Goal: Check status: Check status

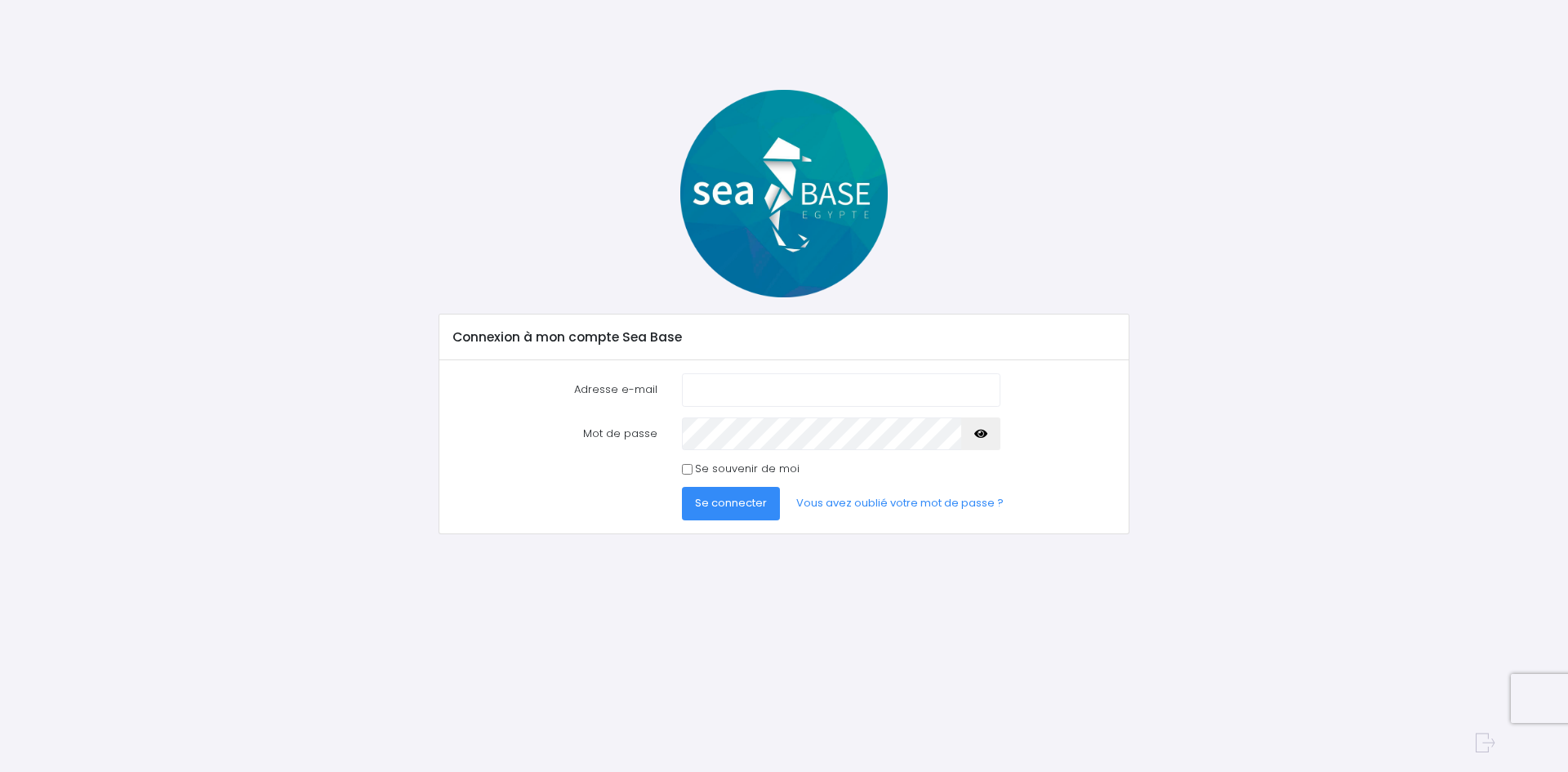
click at [752, 388] on input "Adresse e-mail" at bounding box center [841, 390] width 319 height 33
click at [752, 395] on input "Adresse e-mail" at bounding box center [841, 390] width 319 height 33
type input "[EMAIL_ADDRESS][DOMAIN_NAME]"
click at [980, 434] on icon "button" at bounding box center [981, 434] width 13 height 0
click at [979, 434] on icon "button" at bounding box center [981, 434] width 13 height 0
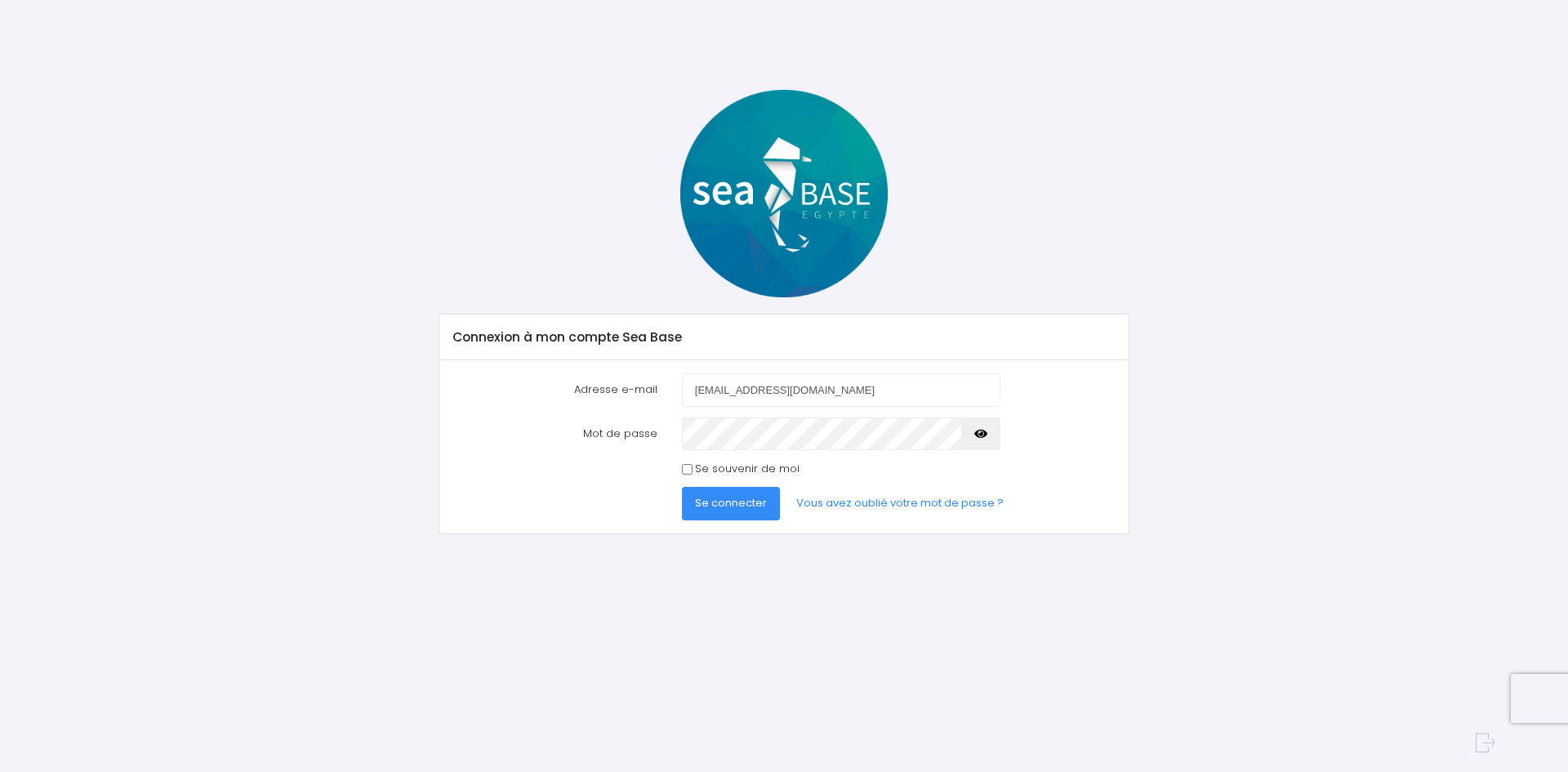
click at [726, 505] on span "Se connecter" at bounding box center [730, 503] width 72 height 16
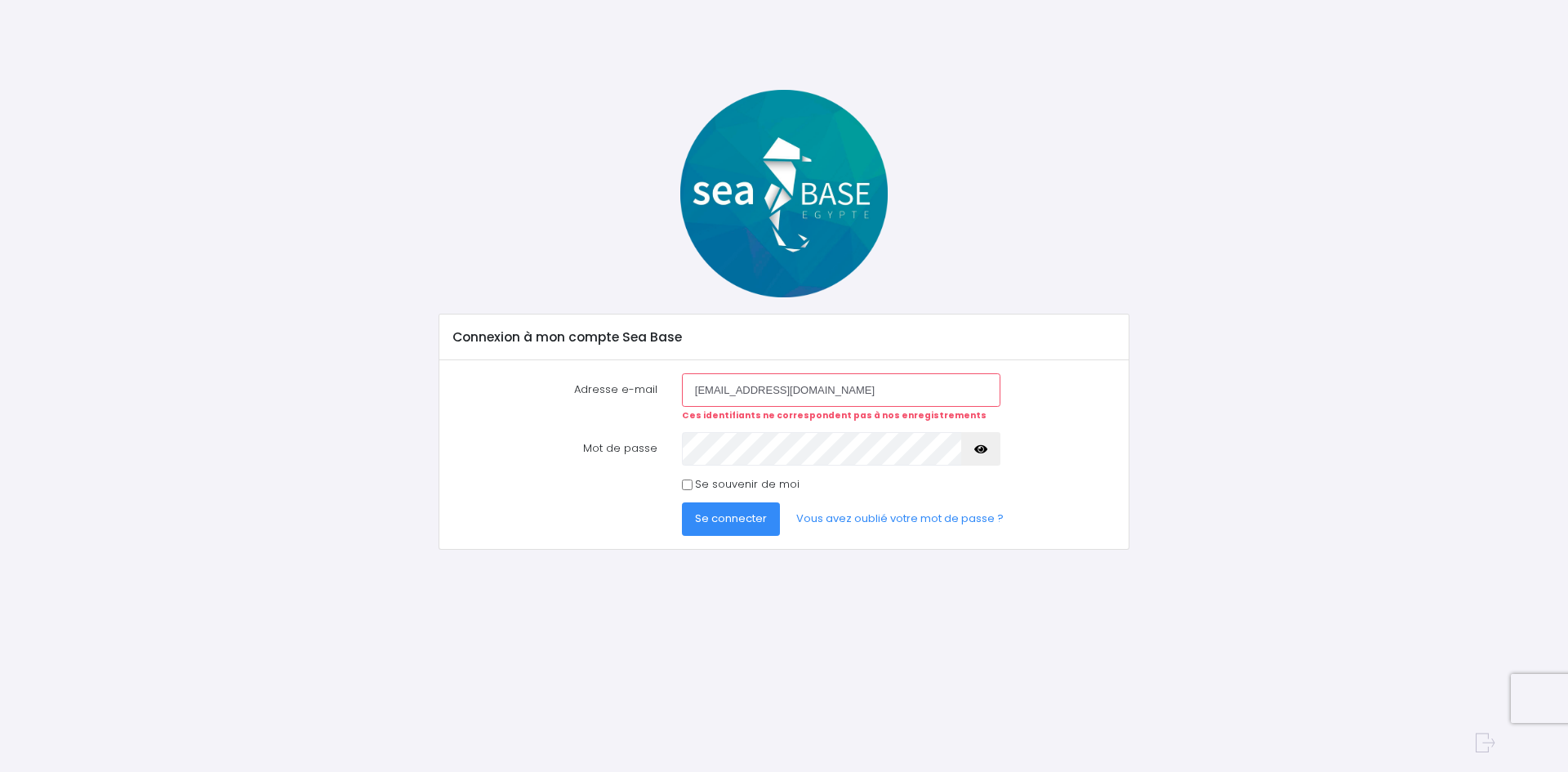
click at [716, 390] on input "[EMAIL_ADDRESS][DOMAIN_NAME]" at bounding box center [841, 390] width 319 height 33
type input "[EMAIL_ADDRESS][DOMAIN_NAME]"
click at [734, 523] on span "Se connecter" at bounding box center [730, 518] width 72 height 16
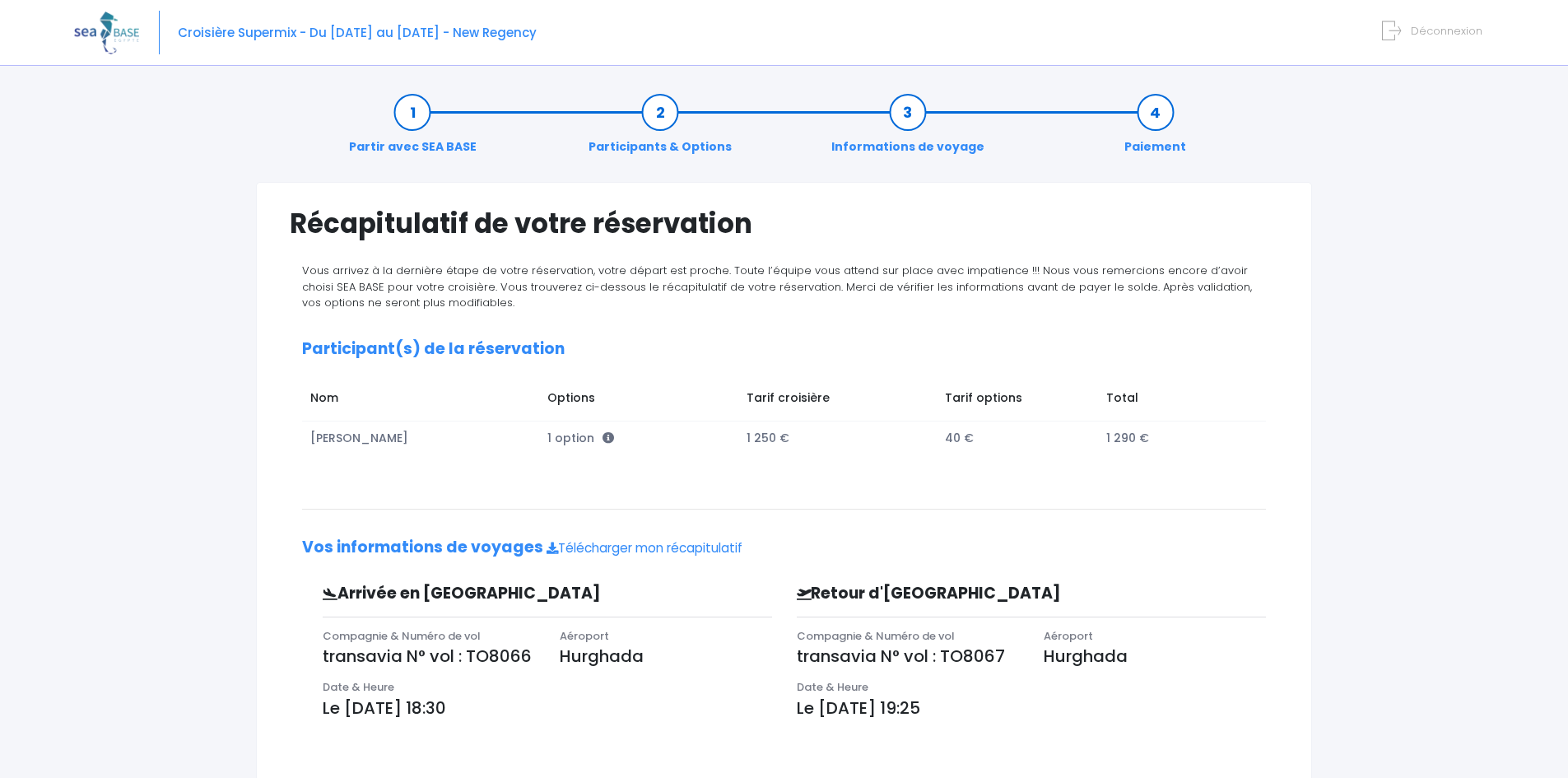
click at [907, 117] on link "Informations de voyage" at bounding box center [908, 130] width 169 height 51
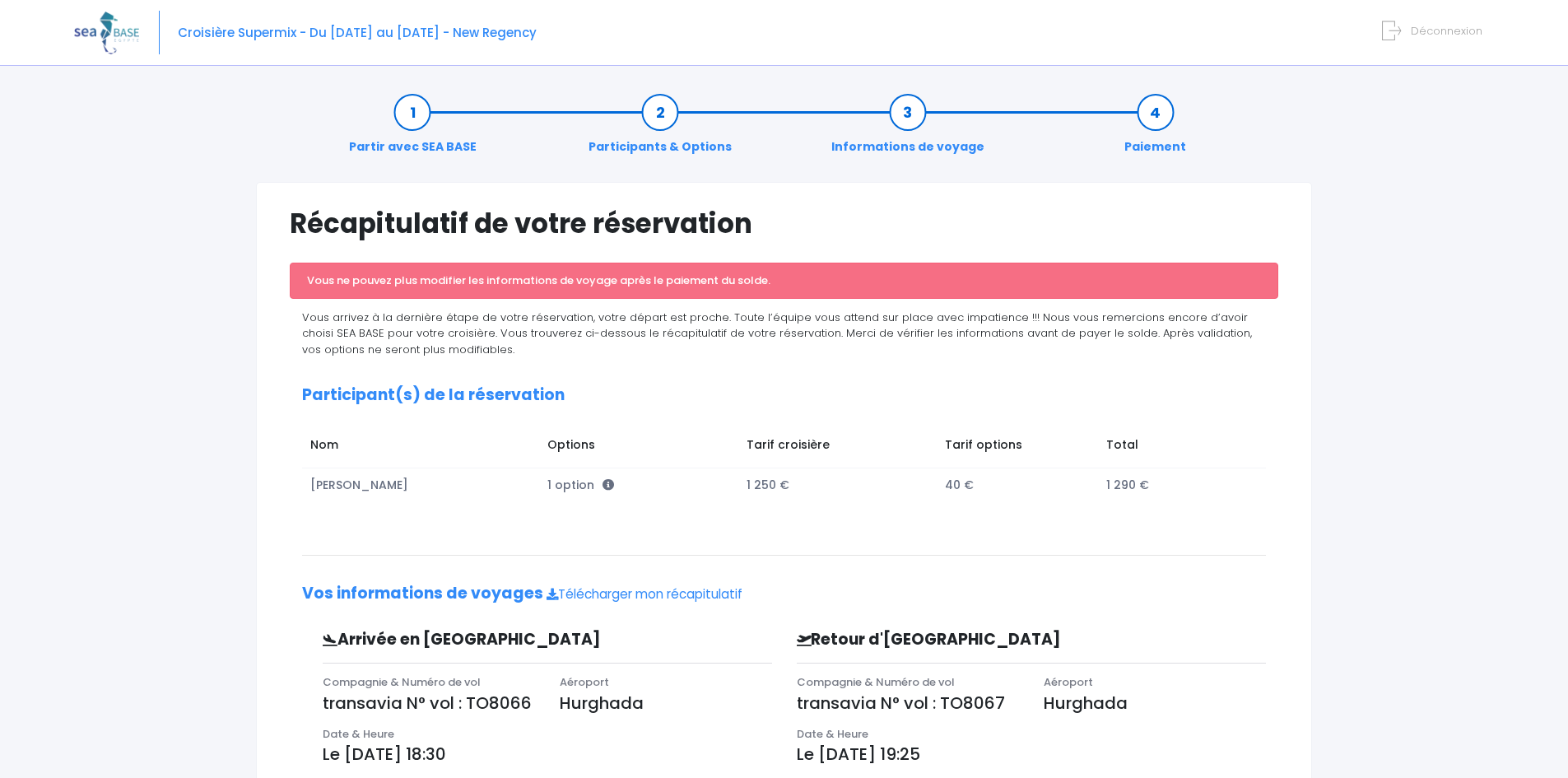
click at [656, 109] on link "Participants & Options" at bounding box center [660, 130] width 159 height 51
click at [411, 112] on link "Partir avec SEA BASE" at bounding box center [413, 130] width 144 height 51
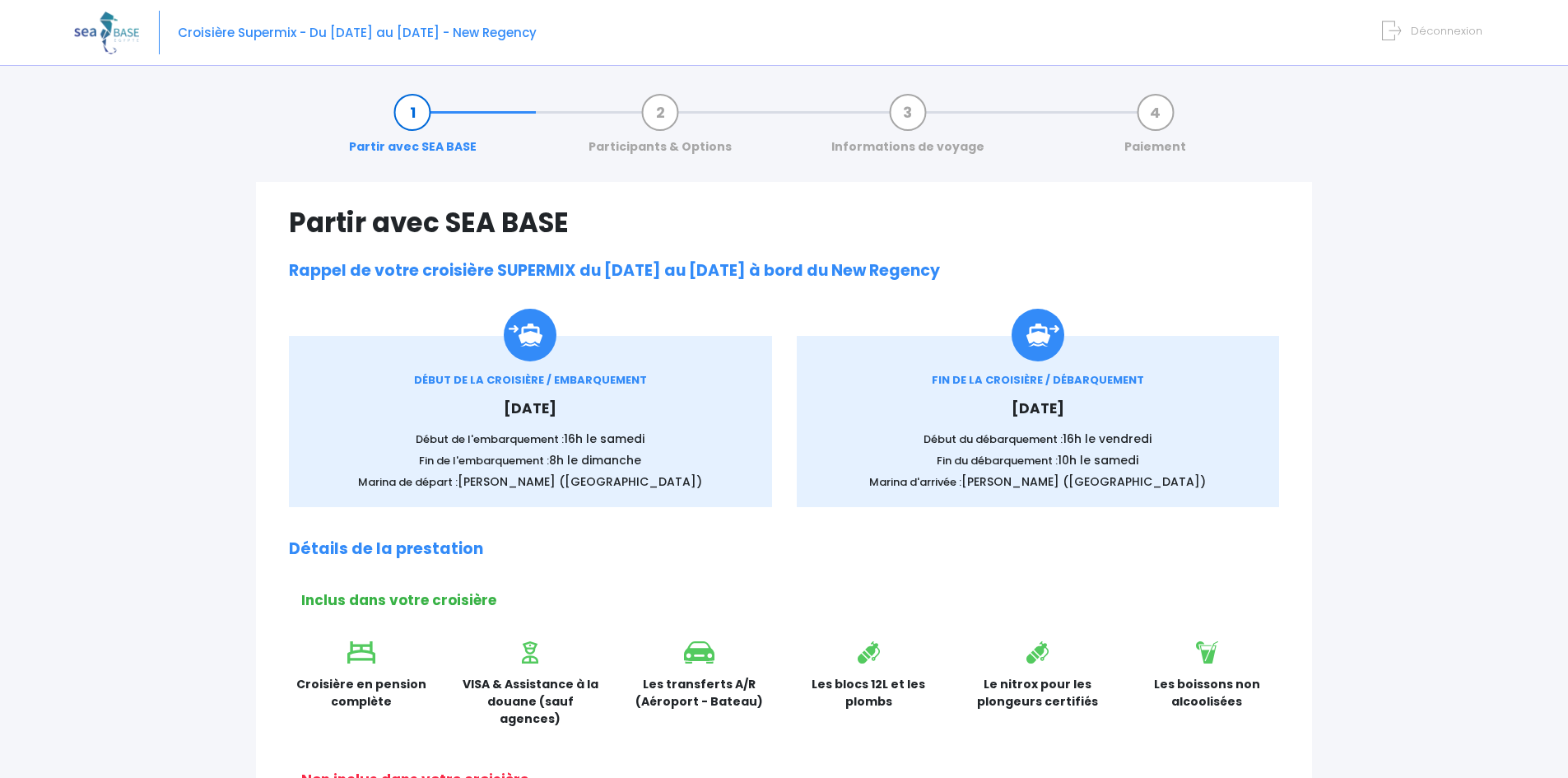
click at [1445, 28] on span "Déconnexion" at bounding box center [1447, 31] width 71 height 16
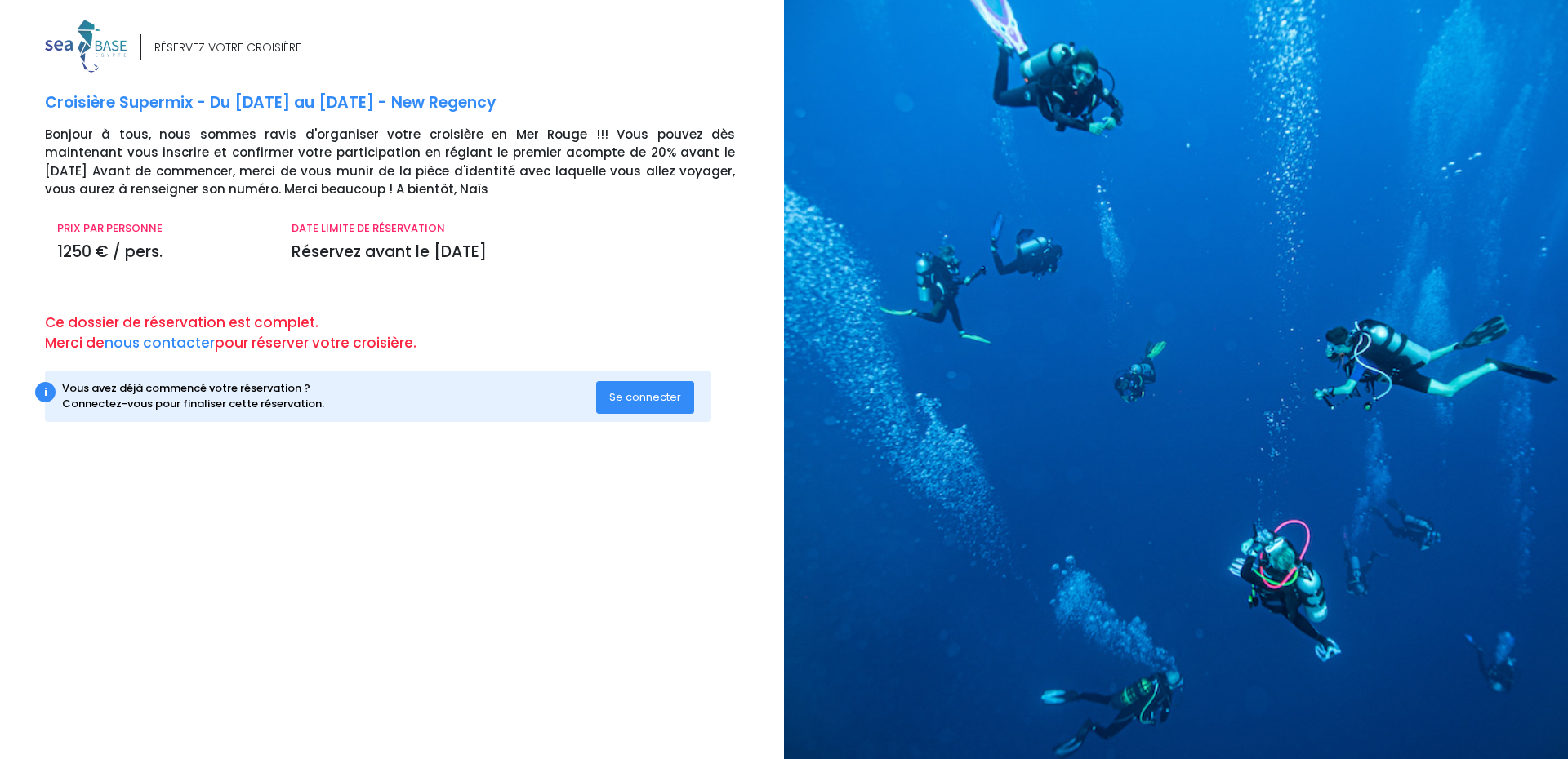
click at [921, 217] on div at bounding box center [1182, 380] width 796 height 759
